Goal: Task Accomplishment & Management: Use online tool/utility

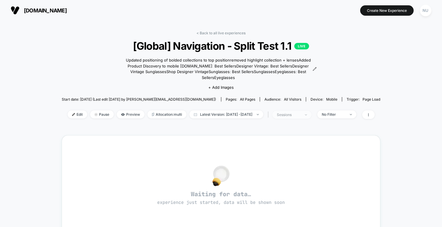
click at [301, 112] on div "sessions" at bounding box center [289, 114] width 24 height 4
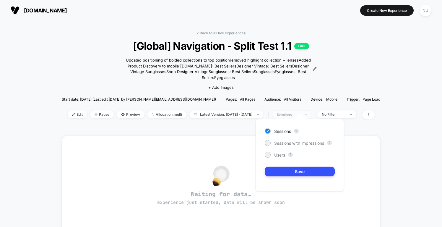
click at [301, 112] on div "sessions" at bounding box center [289, 114] width 24 height 4
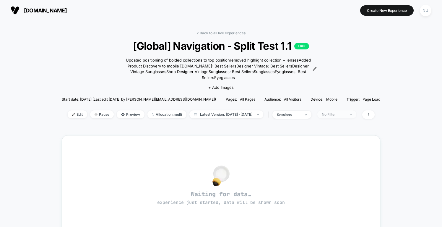
click at [341, 112] on div "No Filter" at bounding box center [334, 114] width 24 height 4
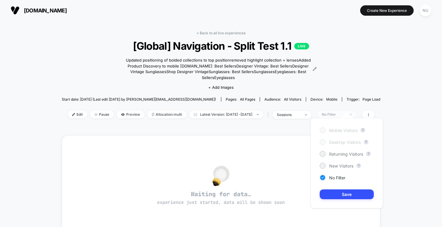
click at [341, 112] on div "No Filter" at bounding box center [334, 114] width 24 height 4
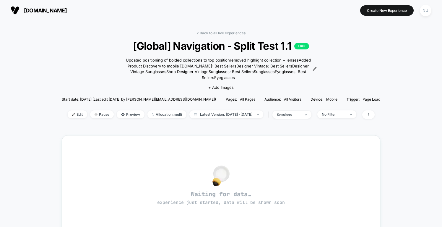
click at [397, 103] on div "< Back to all live experiences [Global] Navigation - Split Test 1.1 LIVE Update…" at bounding box center [221, 191] width 442 height 341
click at [375, 113] on span at bounding box center [369, 114] width 12 height 9
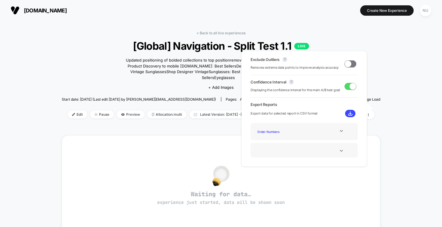
click at [343, 133] on div "Order Numbers" at bounding box center [304, 131] width 98 height 8
click at [343, 131] on div at bounding box center [342, 131] width 24 height 4
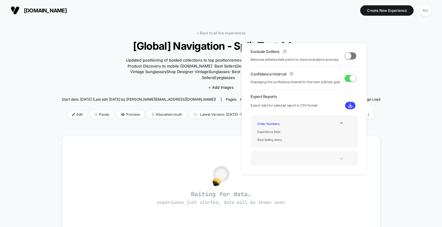
click at [337, 157] on div at bounding box center [342, 158] width 24 height 4
click at [419, 98] on div "< Back to all live experiences [Global] Navigation - Split Test 1.1 LIVE Update…" at bounding box center [221, 191] width 442 height 341
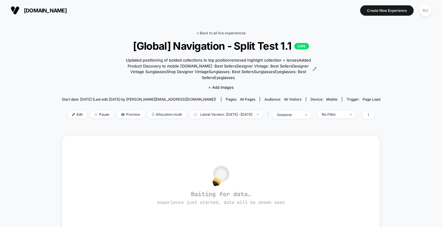
click at [236, 31] on link "< Back to all live experiences" at bounding box center [221, 33] width 49 height 4
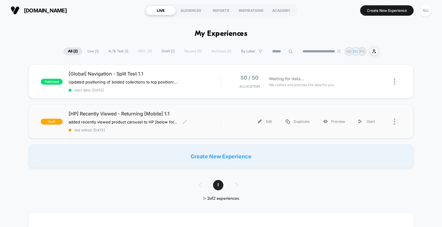
click at [204, 120] on div "[HP] Recently Viewed - Returning [Mobile] 1.1 added recently viewed product car…" at bounding box center [145, 122] width 152 height 22
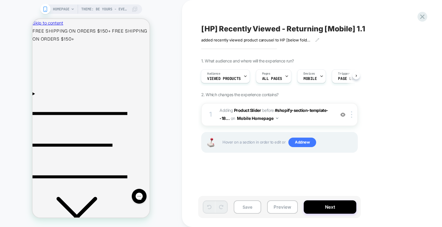
scroll to position [0, 5]
click at [114, 5] on span "Theme: Be Yours - Evergreen v1 + CRO s1" at bounding box center [104, 8] width 47 height 9
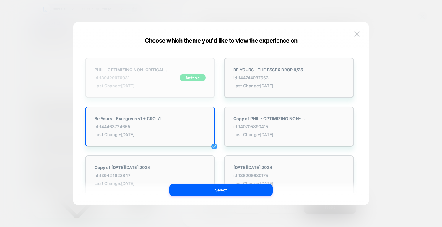
click at [158, 69] on strong "PHIL - OPTIMIZING NON-CRITICAL CSS" at bounding box center [132, 69] width 74 height 5
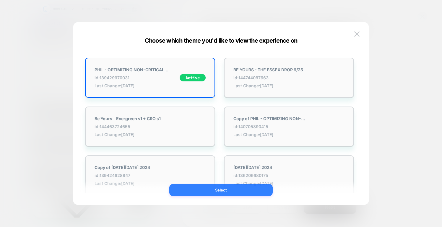
click at [225, 192] on button "Select" at bounding box center [221, 190] width 104 height 12
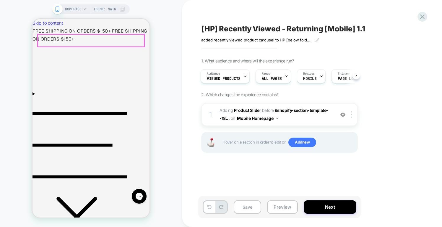
scroll to position [0, 0]
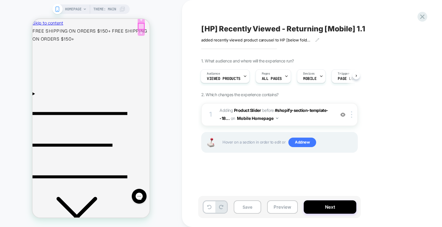
click at [141, 25] on div at bounding box center [141, 26] width 6 height 6
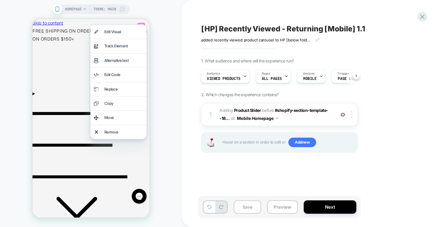
click at [191, 33] on div "[HP] Recently Viewed - Returning [Mobile] 1.1 added recently viewed product car…" at bounding box center [312, 113] width 260 height 227
drag, startPoint x: 183, startPoint y: 28, endPoint x: 178, endPoint y: 30, distance: 5.7
click at [183, 29] on div "[HP] Recently Viewed - Returning [Mobile] 1.1 added recently viewed product car…" at bounding box center [312, 113] width 260 height 227
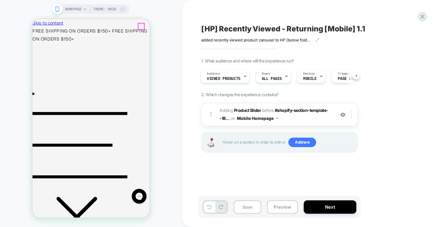
click at [41, 98] on icon "Menu" at bounding box center [80, 145] width 95 height 95
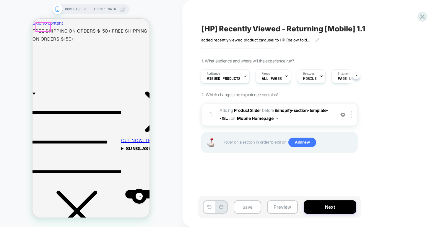
click at [121, 130] on drawer-close-button at bounding box center [165, 133] width 89 height 6
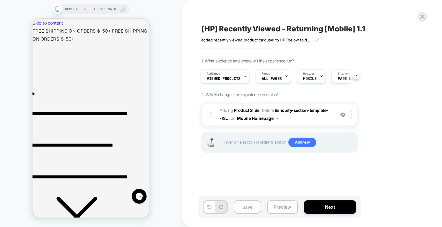
drag, startPoint x: 170, startPoint y: 55, endPoint x: 102, endPoint y: 75, distance: 71.3
click at [170, 55] on div "HOMEPAGE Theme: MAIN" at bounding box center [91, 113] width 182 height 215
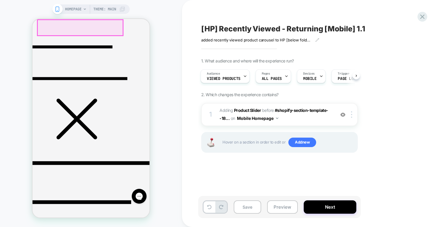
scroll to position [5, 0]
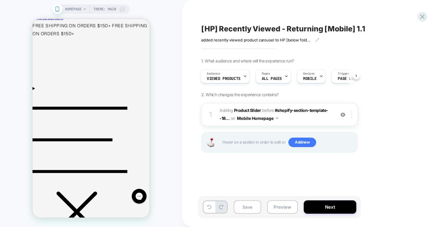
click at [352, 112] on img at bounding box center [351, 114] width 1 height 7
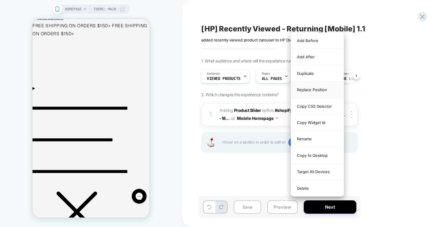
click at [326, 89] on div "Replace Position" at bounding box center [317, 90] width 53 height 16
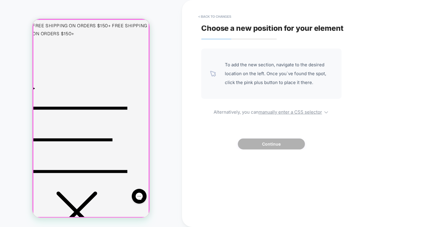
click at [95, 161] on div at bounding box center [91, 119] width 116 height 198
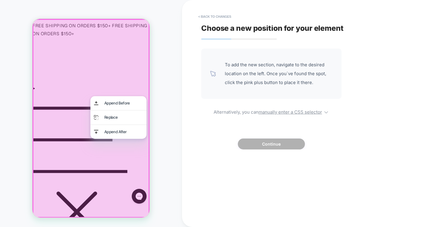
click at [95, 158] on div at bounding box center [91, 118] width 117 height 199
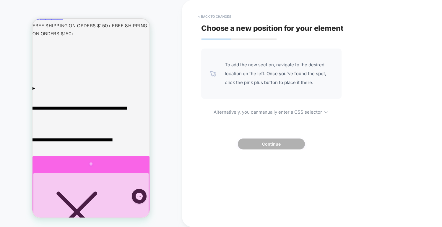
click at [98, 167] on div at bounding box center [91, 164] width 117 height 17
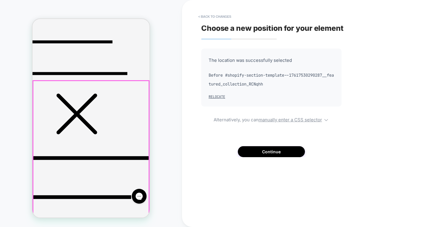
scroll to position [107, 0]
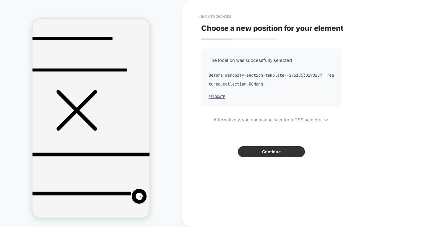
click at [246, 150] on button "Continue" at bounding box center [271, 151] width 67 height 11
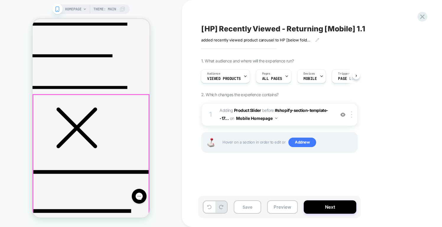
scroll to position [58, 0]
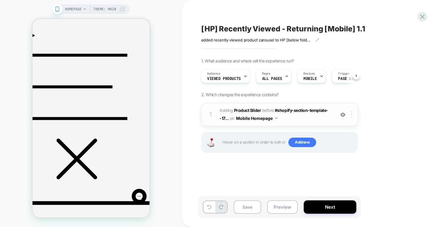
click at [313, 121] on span "#_loomi_addon_1758637330917 Adding Product Slider BEFORE #shopify-section-templ…" at bounding box center [276, 114] width 113 height 16
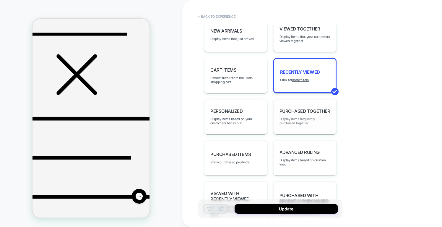
scroll to position [390, 0]
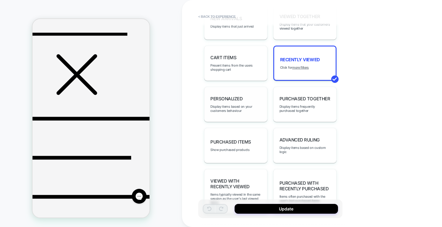
click at [258, 113] on div "personalized Display items based on your customers behaviour" at bounding box center [235, 104] width 63 height 35
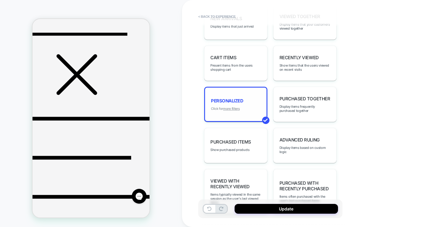
click at [231, 110] on u "more filters" at bounding box center [231, 108] width 17 height 4
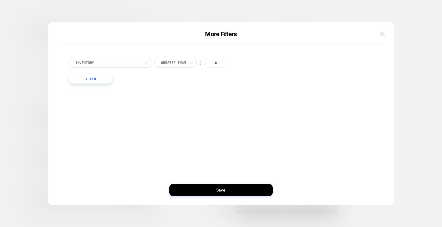
click at [381, 35] on img at bounding box center [382, 33] width 5 height 5
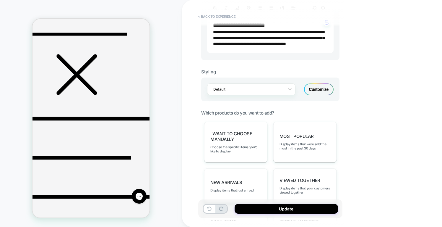
scroll to position [0, 0]
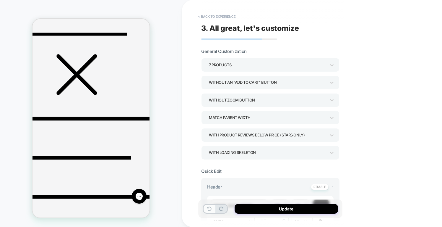
click at [210, 210] on icon at bounding box center [209, 208] width 4 height 4
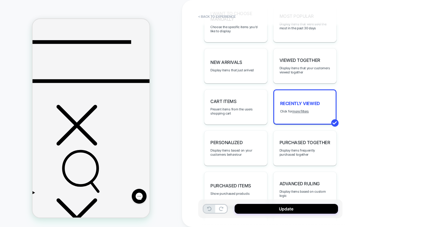
scroll to position [200, 0]
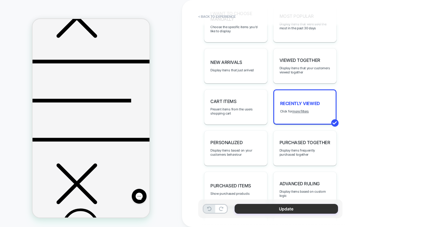
click at [294, 211] on button "Update" at bounding box center [287, 209] width 104 height 10
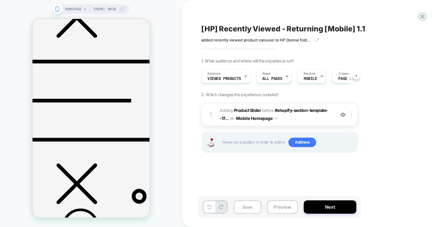
scroll to position [0, 0]
click at [253, 210] on button "Save" at bounding box center [248, 206] width 28 height 13
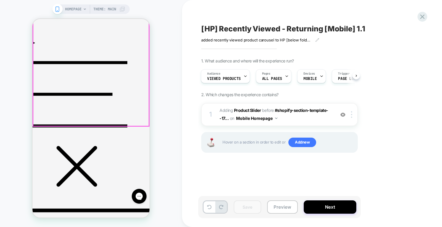
scroll to position [16, 0]
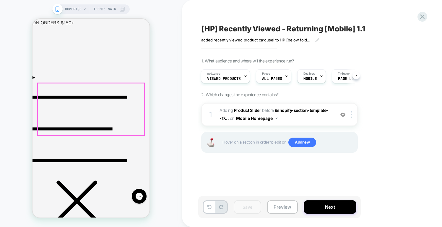
scroll to position [0, 0]
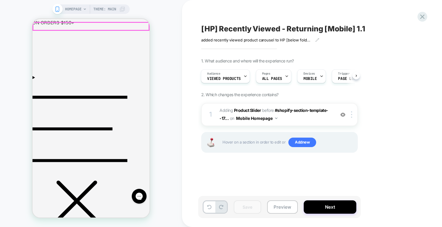
click at [421, 17] on icon at bounding box center [423, 17] width 8 height 8
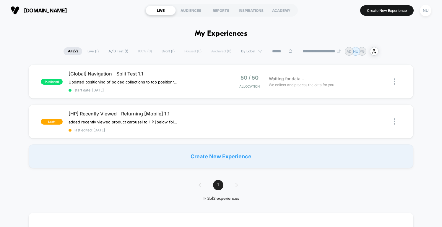
click at [385, 12] on button "Create New Experience" at bounding box center [388, 10] width 54 height 10
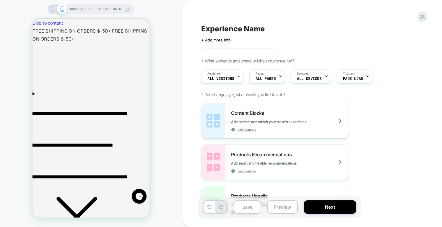
scroll to position [0, 5]
click at [41, 113] on icon "Menu" at bounding box center [80, 144] width 95 height 63
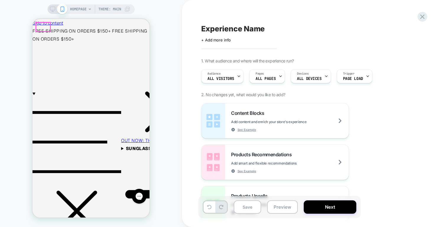
click at [121, 130] on drawer-close-button at bounding box center [165, 133] width 89 height 6
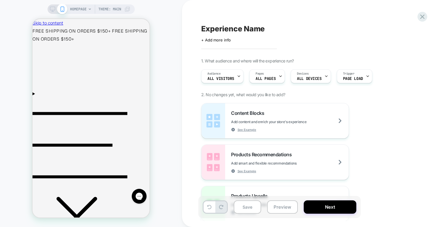
click at [77, 10] on span "HOMEPAGE" at bounding box center [78, 8] width 17 height 9
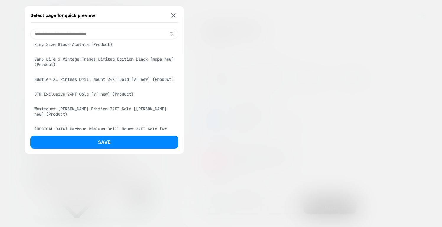
scroll to position [287, 0]
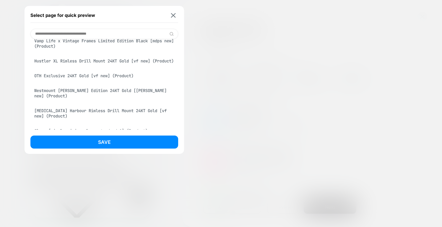
click at [76, 34] on input at bounding box center [104, 34] width 148 height 10
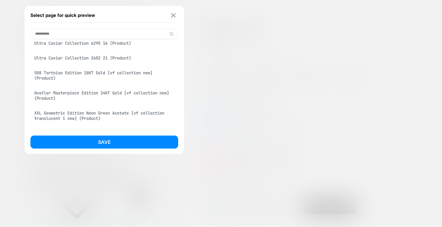
type input "**********"
click at [175, 15] on button at bounding box center [173, 15] width 7 height 5
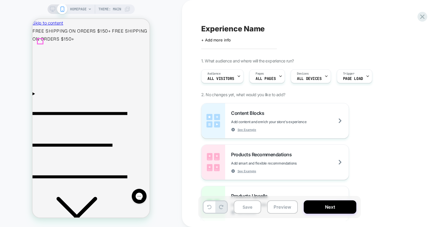
click at [38, 98] on icon "Menu" at bounding box center [80, 145] width 95 height 95
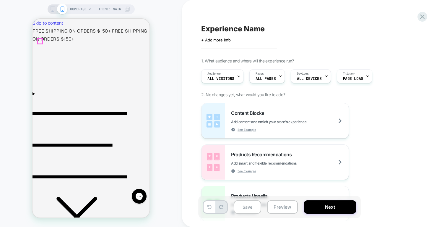
click at [38, 98] on icon "Menu" at bounding box center [80, 145] width 95 height 95
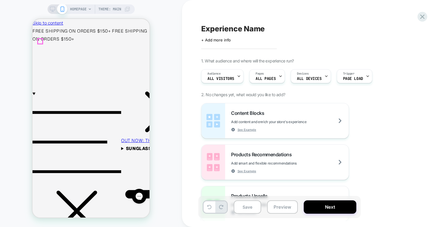
scroll to position [0, 0]
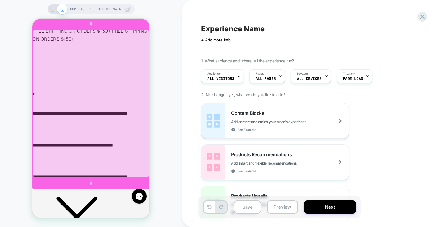
scroll to position [117, 0]
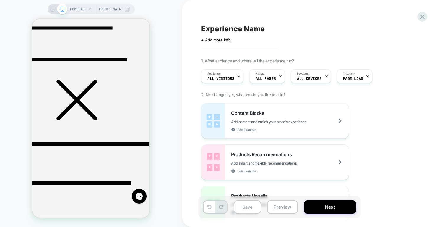
click at [72, 9] on span "HOMEPAGE" at bounding box center [78, 8] width 17 height 9
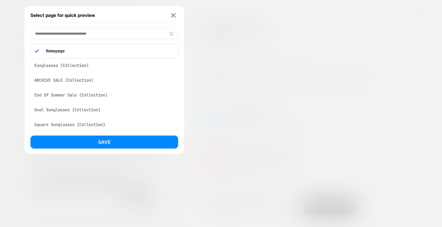
click at [89, 33] on input at bounding box center [104, 34] width 148 height 10
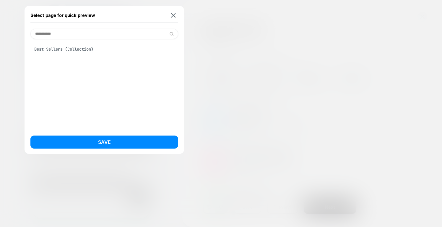
type input "**********"
click at [91, 51] on div "Best Sellers (Collection)" at bounding box center [104, 48] width 148 height 11
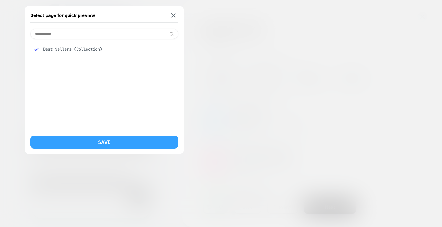
click at [95, 139] on button "Save" at bounding box center [104, 141] width 148 height 13
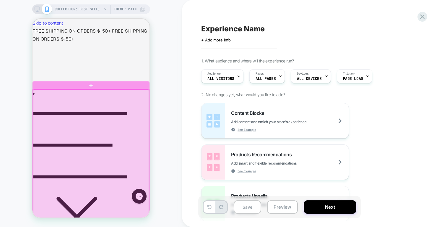
scroll to position [0, 0]
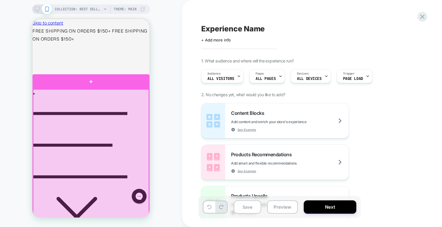
click at [119, 87] on div at bounding box center [91, 81] width 117 height 14
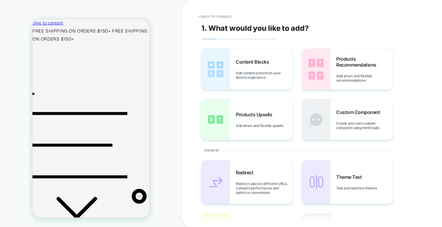
click at [164, 34] on div "COLLECTION: Best Sellers (Category) COLLECTION: Best Sellers (Category) Theme: …" at bounding box center [91, 113] width 182 height 215
click at [203, 17] on button "< Back to changes" at bounding box center [215, 16] width 39 height 9
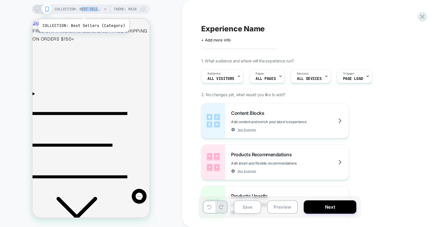
click at [83, 11] on span "COLLECTION: Best Sellers (Category)" at bounding box center [78, 8] width 47 height 9
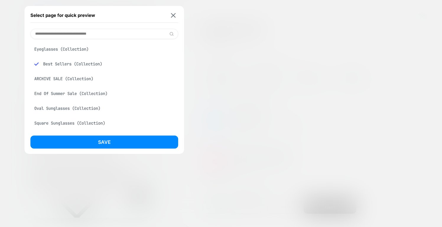
click at [106, 36] on input at bounding box center [104, 34] width 148 height 10
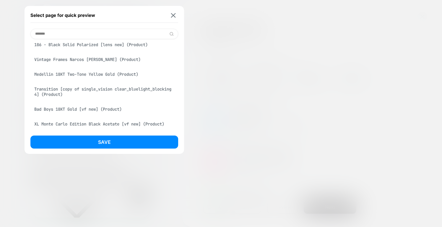
scroll to position [1617, 0]
type input "*******"
click at [173, 17] on img at bounding box center [173, 15] width 5 height 4
